Goal: Information Seeking & Learning: Understand process/instructions

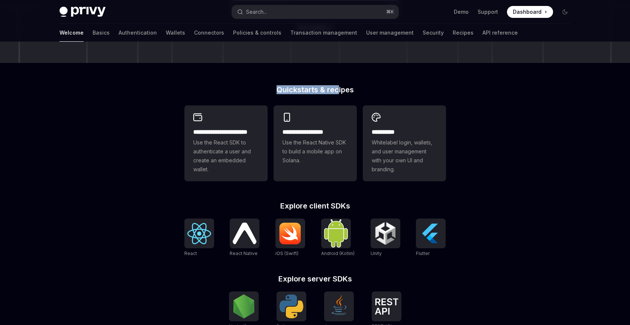
drag, startPoint x: 317, startPoint y: 94, endPoint x: 339, endPoint y: 93, distance: 22.7
click at [339, 93] on h2 "Quickstarts & recipes" at bounding box center [315, 89] width 262 height 7
click at [343, 91] on h2 "Quickstarts & recipes" at bounding box center [315, 89] width 262 height 7
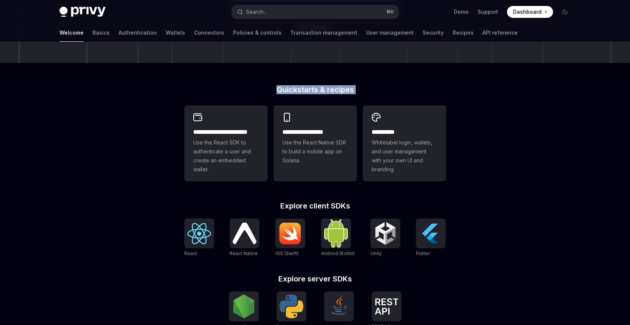
click at [343, 91] on h2 "Quickstarts & recipes" at bounding box center [315, 89] width 262 height 7
click at [359, 89] on h2 "Quickstarts & recipes" at bounding box center [315, 89] width 262 height 7
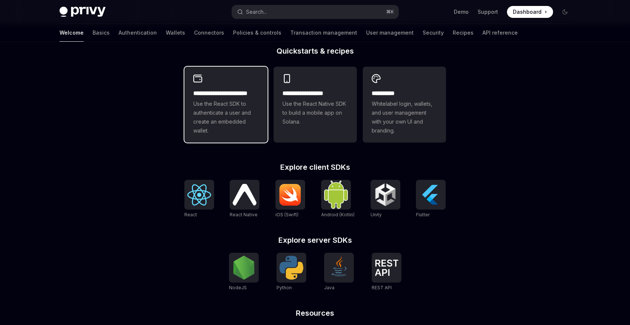
scroll to position [210, 0]
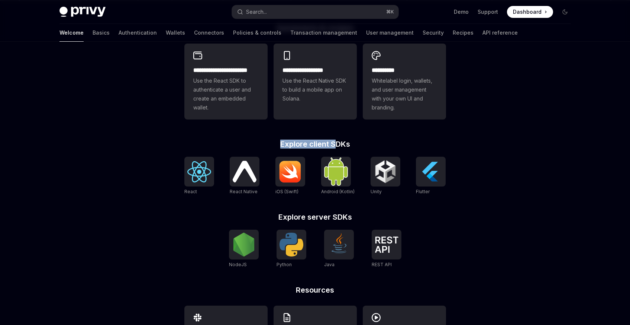
drag, startPoint x: 278, startPoint y: 142, endPoint x: 334, endPoint y: 140, distance: 56.2
click at [334, 140] on h2 "Explore client SDKs" at bounding box center [315, 143] width 262 height 7
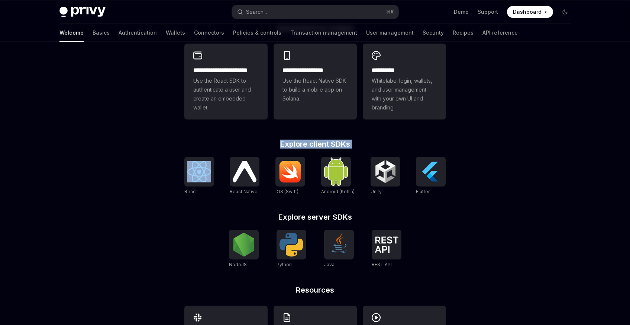
click at [350, 141] on h2 "Explore client SDKs" at bounding box center [315, 143] width 262 height 7
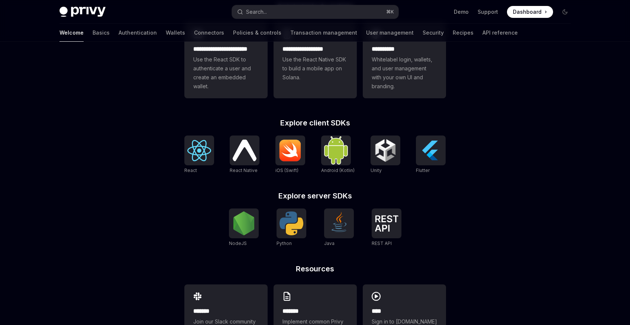
scroll to position [267, 0]
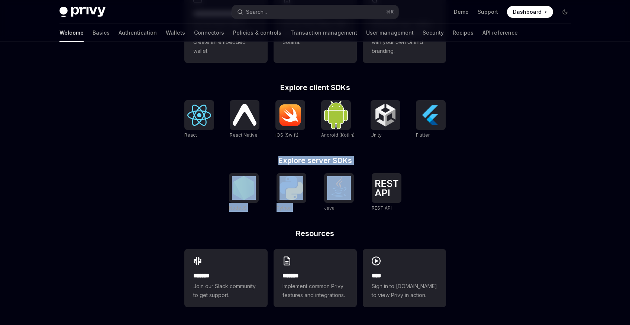
drag, startPoint x: 272, startPoint y: 159, endPoint x: 357, endPoint y: 165, distance: 85.4
click at [357, 165] on div "**********" at bounding box center [316, 146] width 286 height 357
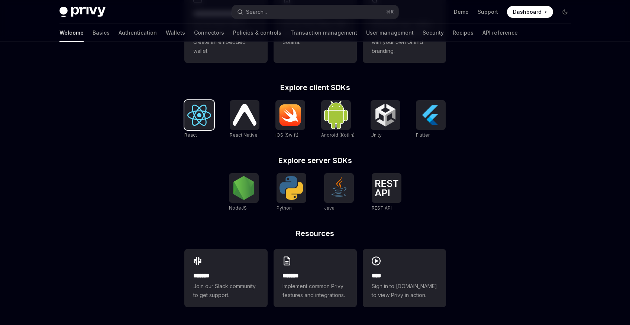
click at [194, 123] on img at bounding box center [199, 114] width 24 height 21
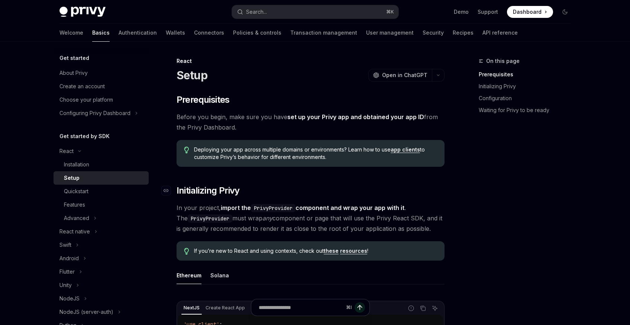
scroll to position [70, 0]
